Goal: Transaction & Acquisition: Obtain resource

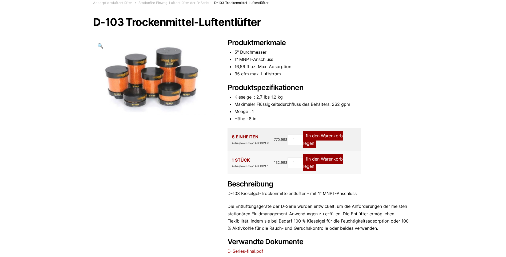
scroll to position [53, 0]
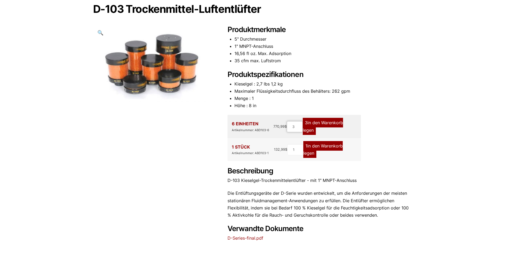
click at [300, 126] on input "3" at bounding box center [295, 126] width 16 height 11
type input "2"
click at [299, 128] on input "2" at bounding box center [295, 126] width 16 height 11
click at [326, 123] on link "2 in den Warenkorb legen" at bounding box center [323, 126] width 40 height 17
click at [326, 147] on link "1 in den Warenkorb legen" at bounding box center [324, 149] width 40 height 17
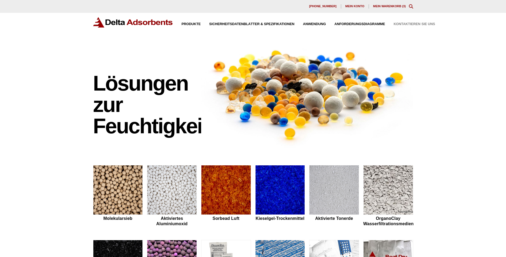
click at [411, 23] on span "Kontaktieren Sie uns" at bounding box center [414, 23] width 41 height 3
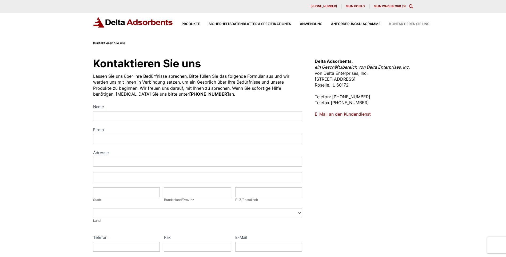
click at [393, 5] on link "Mein Warenkorb ( 3 )" at bounding box center [390, 6] width 32 height 4
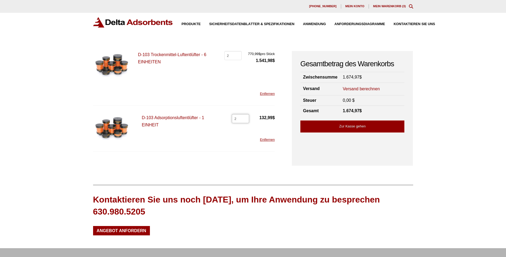
type input "2"
click at [243, 120] on input "2" at bounding box center [240, 118] width 17 height 9
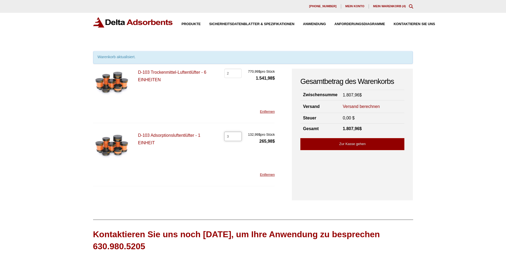
type input "3"
click at [236, 137] on input "3" at bounding box center [233, 136] width 17 height 9
click at [34, 139] on div "Our website has detected that you are using an outdated browser that will preve…" at bounding box center [253, 170] width 506 height 341
click at [372, 106] on link "Versand berechnen" at bounding box center [361, 107] width 37 height 6
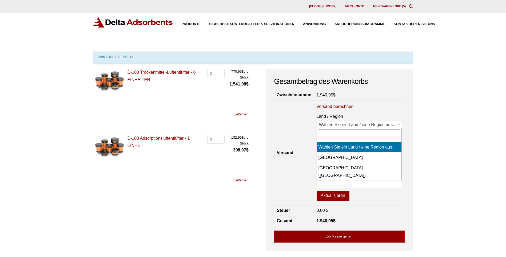
click at [399, 125] on b at bounding box center [399, 124] width 2 height 1
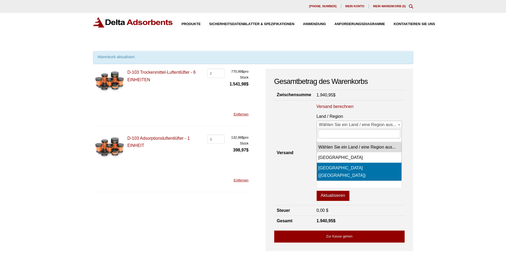
select select "US"
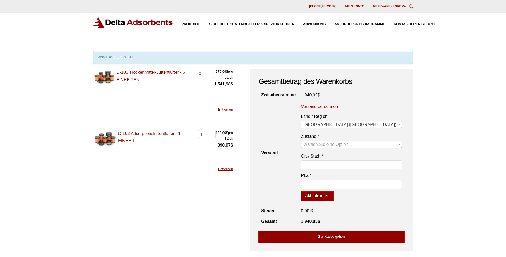
click at [399, 125] on span at bounding box center [399, 124] width 5 height 7
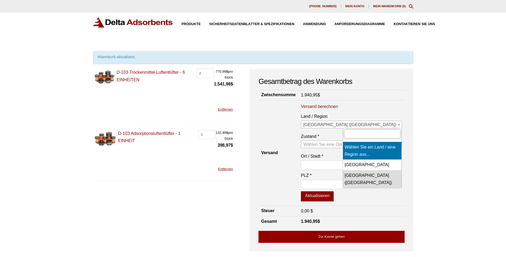
click at [367, 133] on input "text" at bounding box center [372, 133] width 56 height 9
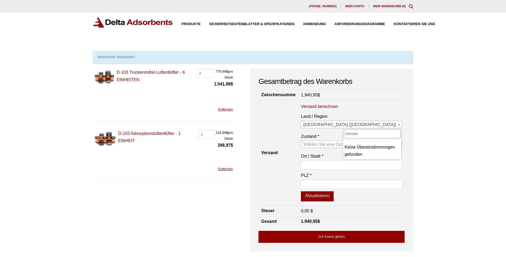
type input "Germany"
click at [433, 137] on div "Our website has detected that you are using an outdated browser that will preve…" at bounding box center [253, 196] width 506 height 392
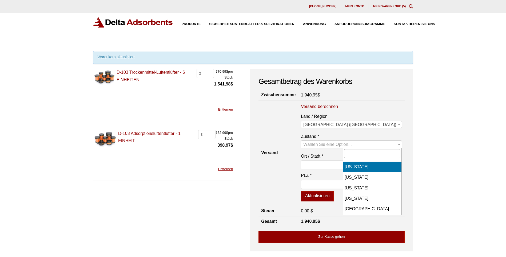
click at [399, 144] on b at bounding box center [399, 144] width 2 height 1
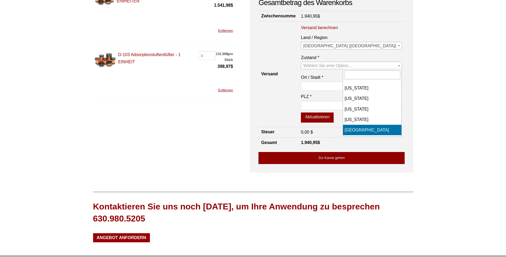
scroll to position [80, 0]
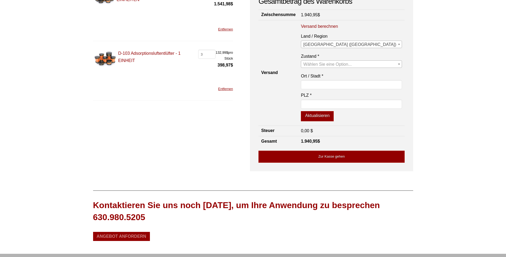
click at [128, 235] on span "Angebot anfordern" at bounding box center [122, 236] width 50 height 4
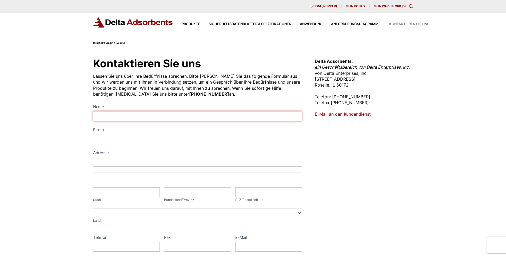
click at [117, 113] on input "Name" at bounding box center [197, 116] width 209 height 10
type input "Egon Schwing"
type input "Schwing Fachgrosshandel GmbH"
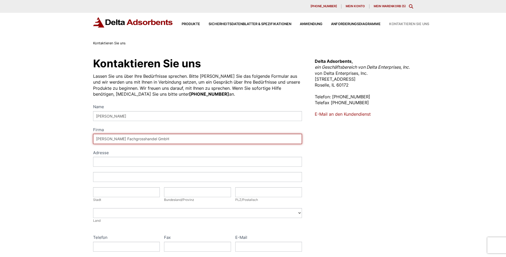
type input "Roellfelder Strasse 29"
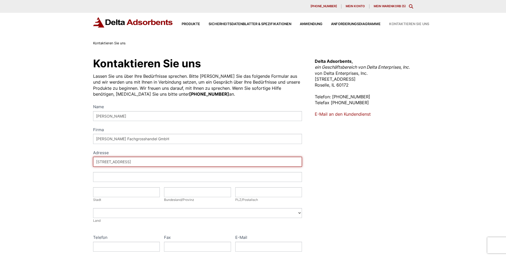
type input "Röllbach"
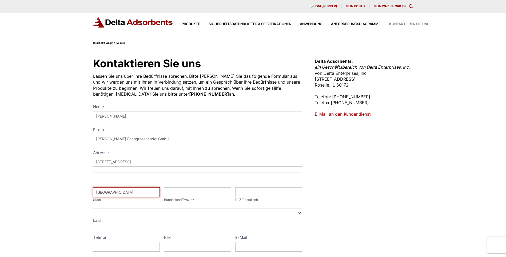
type input "Wählen Sie ein Bundesland"
type input "63934"
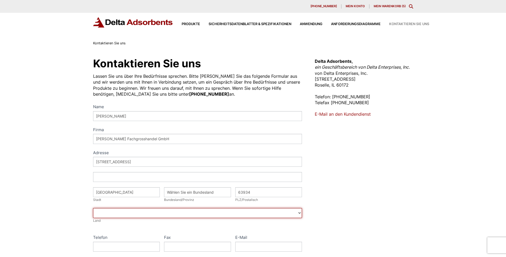
select select "[GEOGRAPHIC_DATA]"
type input "09372997766"
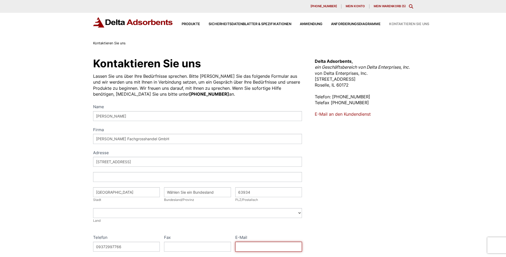
type input "egon.schwing@schwing-roellbach.de"
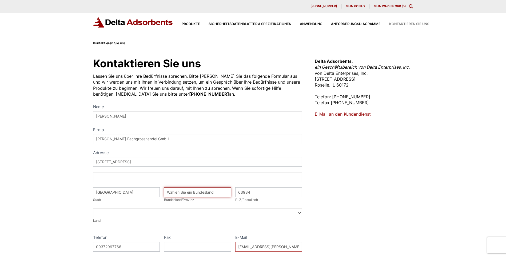
click at [219, 193] on input "Wählen Sie ein Bundesland" at bounding box center [197, 192] width 67 height 10
drag, startPoint x: 222, startPoint y: 192, endPoint x: 153, endPoint y: 193, distance: 68.3
click at [153, 193] on div "Adresse Roellfelder Strasse 29 Adresse Stadt Röllbach Stadt Bundesland/Provinz …" at bounding box center [197, 193] width 209 height 72
type input "Bayern"
click at [46, 230] on div "Kontaktieren Sie uns Lassen Sie uns über Ihre Bedürfnisse sprechen. Bitte fülle…" at bounding box center [253, 196] width 506 height 300
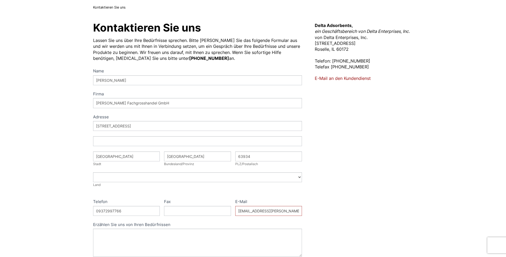
scroll to position [53, 0]
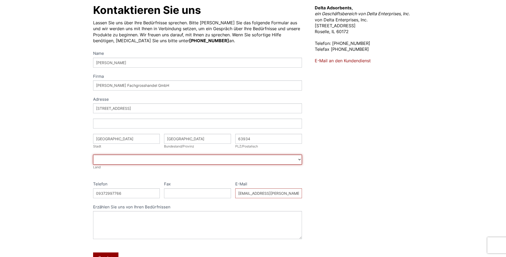
click at [299, 160] on select "Afghanistan Åland-Inseln Albanien Algerien Amerikanisch-Samoa Andorra Angola An…" at bounding box center [197, 160] width 209 height 10
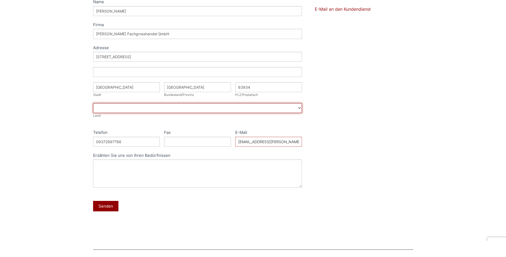
scroll to position [107, 0]
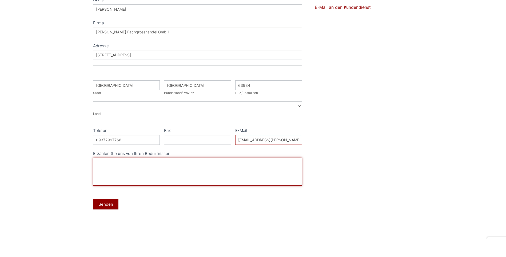
click at [102, 166] on textarea "Erzählen Sie uns von Ihren Bedürfnissen" at bounding box center [197, 172] width 209 height 28
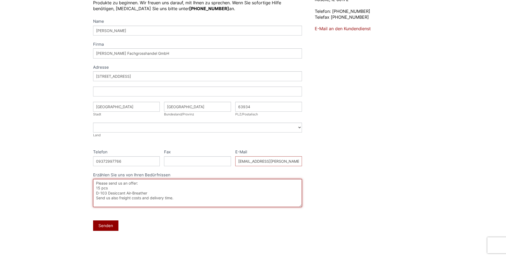
scroll to position [53, 0]
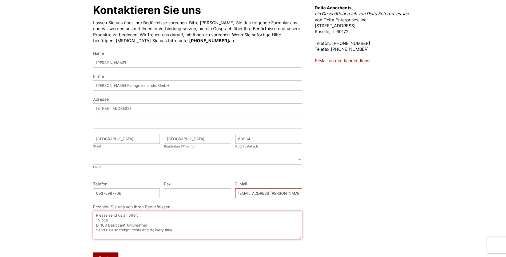
type textarea "Please send us an offer: 15 pcs D-103 Desiccant Air-Breather Send us also freig…"
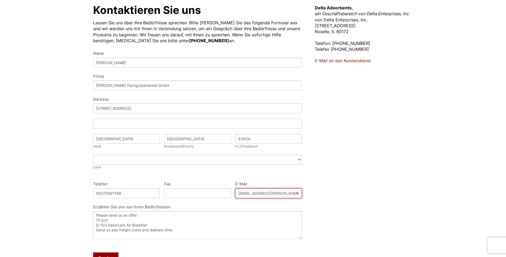
click at [299, 193] on input "egon.schwing@schwing-roellbach.de" at bounding box center [268, 193] width 67 height 10
type input "egon.schwing@schwing-roellbach.de.de"
click at [26, 180] on div "Kontaktieren Sie uns Lassen Sie uns über Ihre Bedürfnisse sprechen. Bitte fülle…" at bounding box center [253, 143] width 506 height 300
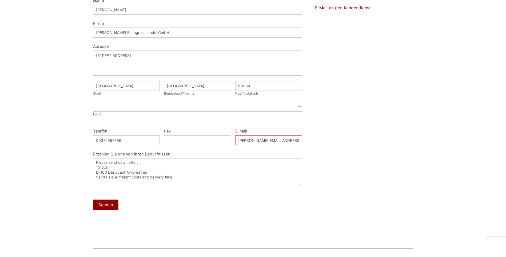
scroll to position [107, 0]
click at [102, 203] on button "Senden" at bounding box center [105, 204] width 25 height 10
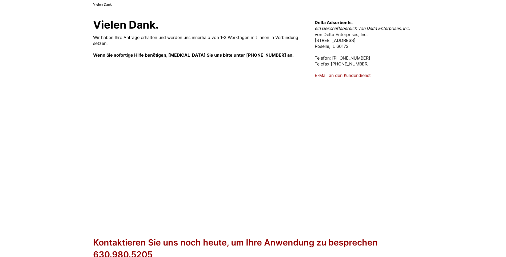
scroll to position [131, 0]
